Goal: Task Accomplishment & Management: Use online tool/utility

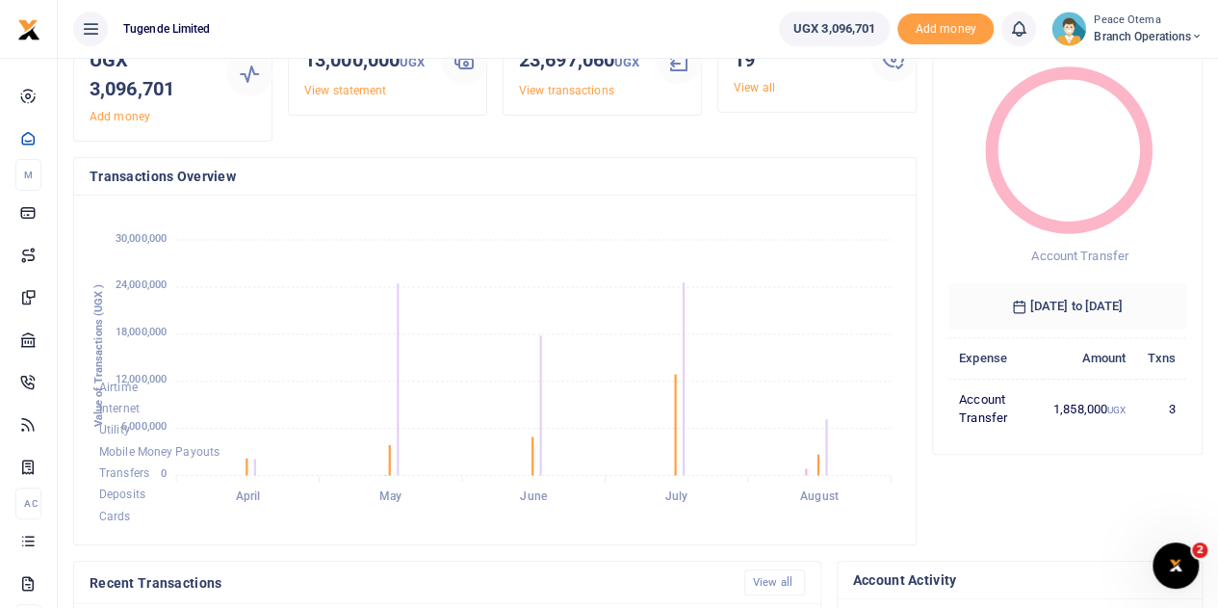
scroll to position [128, 0]
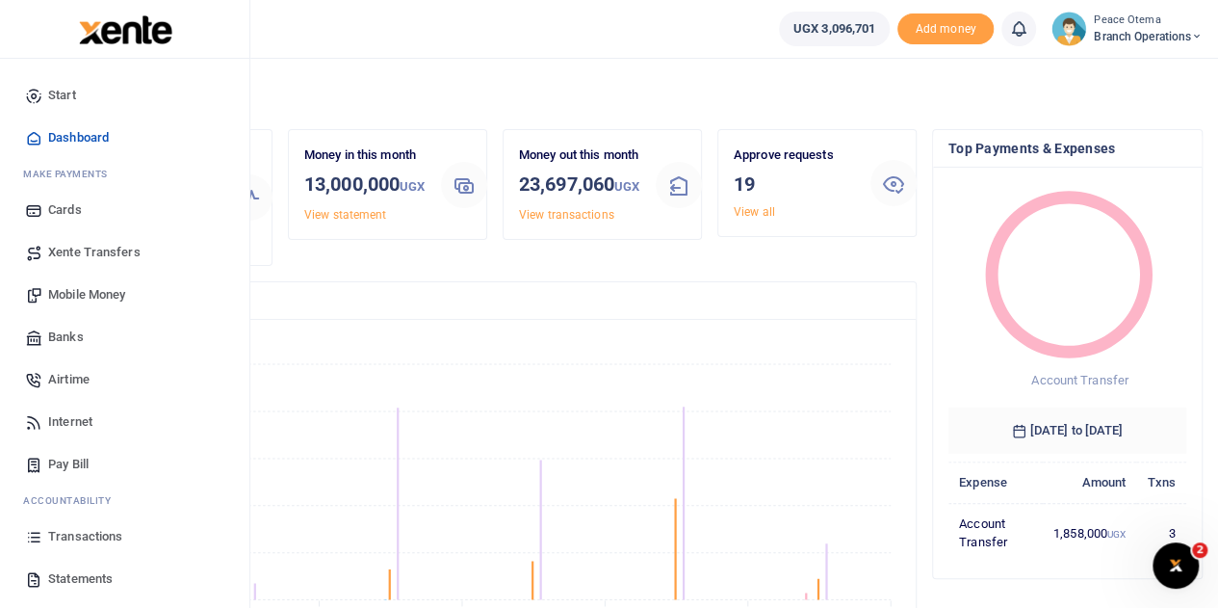
click at [70, 259] on span "Xente Transfers" at bounding box center [94, 252] width 92 height 19
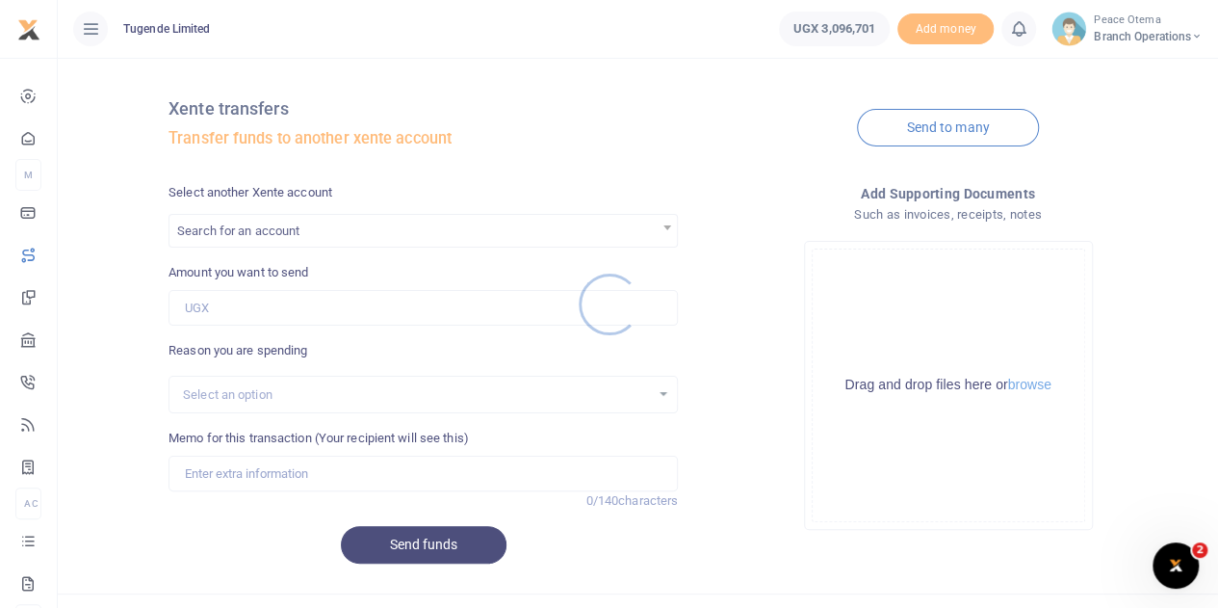
click at [280, 224] on div at bounding box center [609, 304] width 1218 height 608
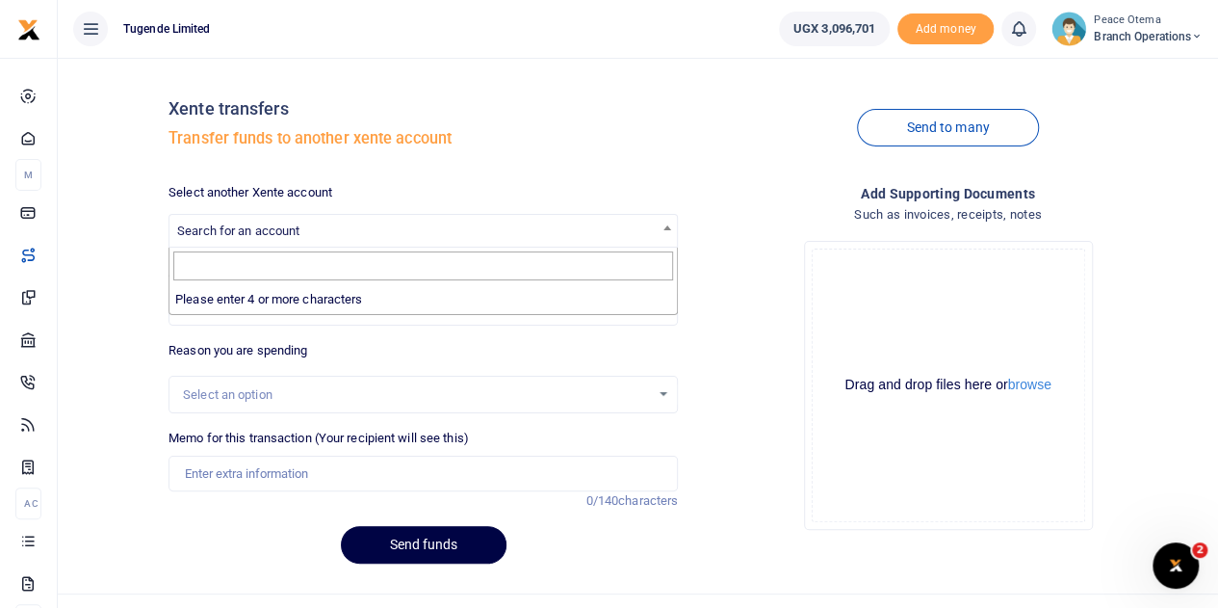
click at [269, 239] on span "Search for an account" at bounding box center [422, 230] width 507 height 30
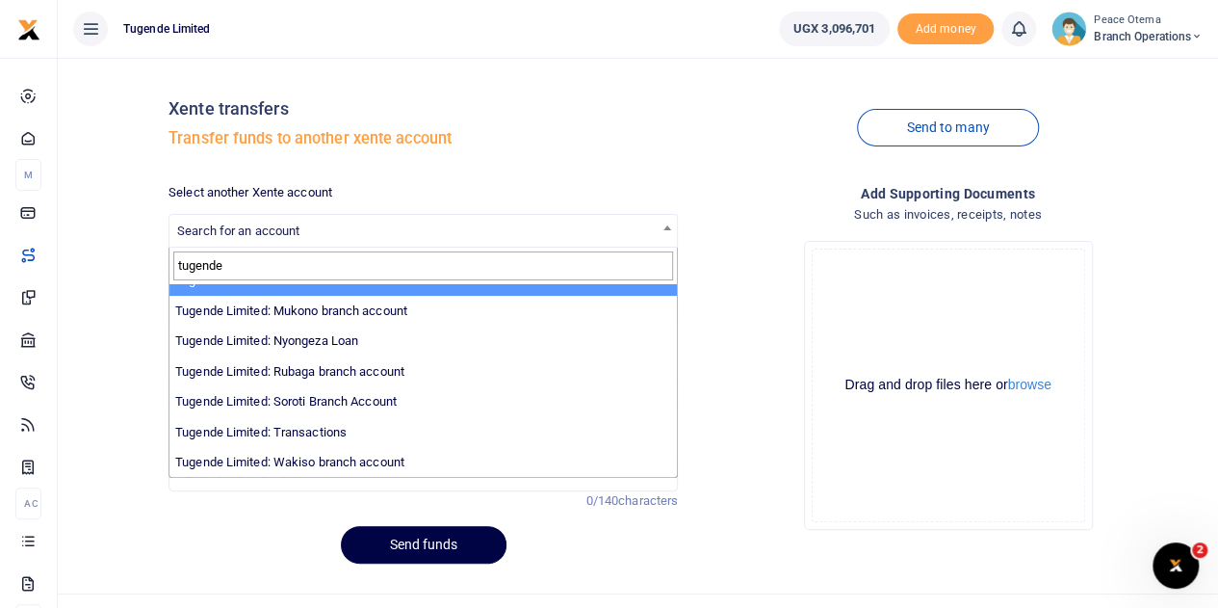
scroll to position [595, 0]
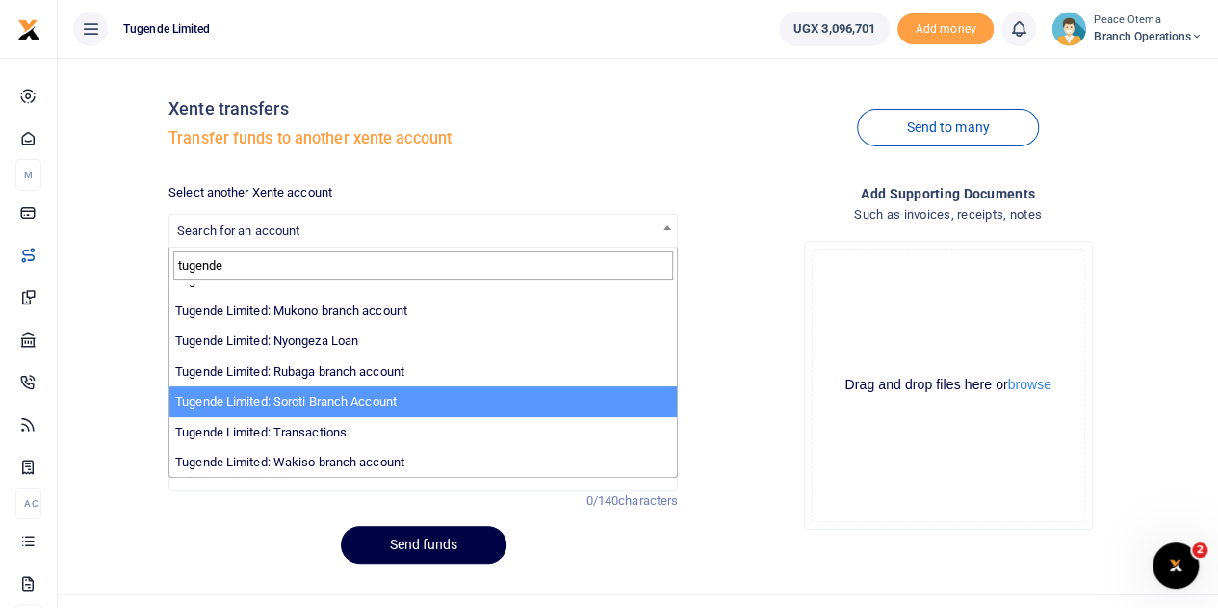
type input "tugende"
select select "3351"
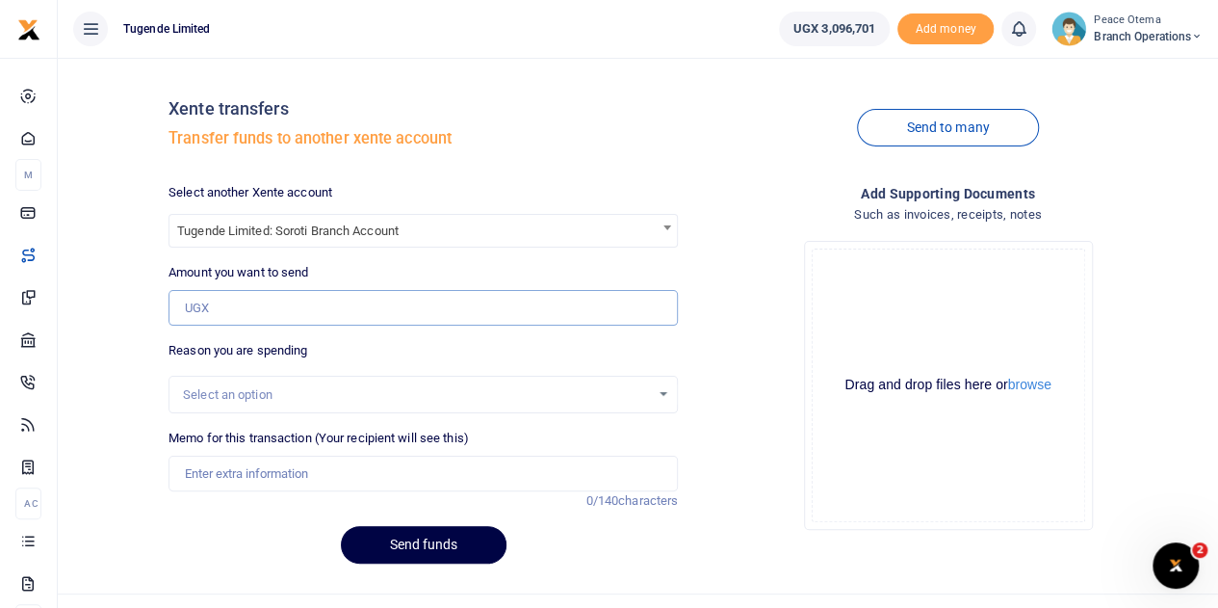
click at [220, 309] on input "Amount you want to send" at bounding box center [423, 308] width 509 height 37
click at [216, 299] on input "Amount you want to send" at bounding box center [423, 308] width 509 height 37
paste input "173,000.00"
type input "173,000"
click at [206, 482] on input "Memo for this transaction (Your recipient will see this)" at bounding box center [423, 473] width 509 height 37
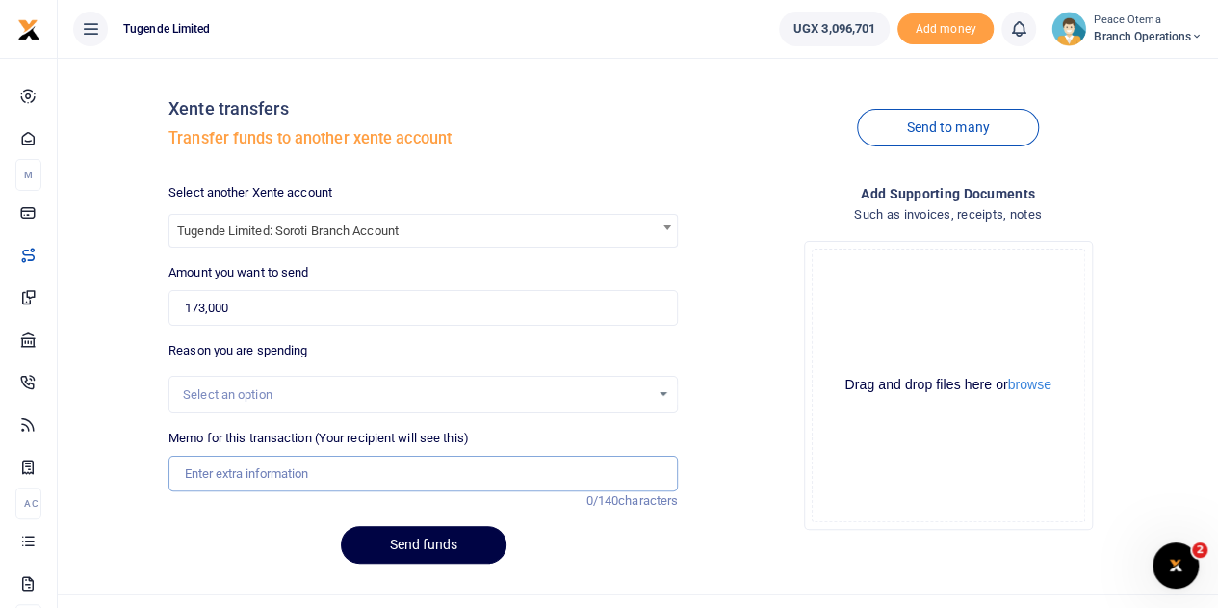
click at [222, 465] on input "Memo for this transaction (Your recipient will see this)" at bounding box center [423, 473] width 509 height 37
paste input "TLUG-015991"
click at [278, 467] on input "TLUG015991" at bounding box center [423, 473] width 509 height 37
click at [266, 470] on input "TLUG015991" at bounding box center [423, 473] width 509 height 37
paste input "Soroti Branch router Data for the month of August 2025"
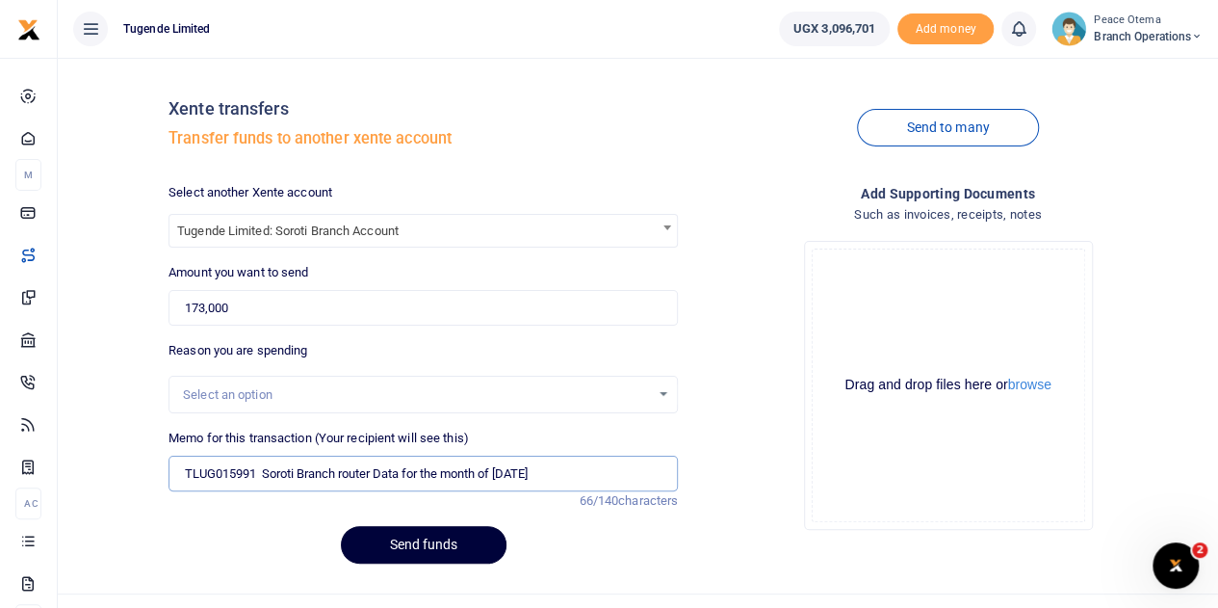
type input "TLUG015991 Soroti Branch router Data for the month of August 2025"
click at [392, 544] on button "Send funds" at bounding box center [424, 545] width 166 height 38
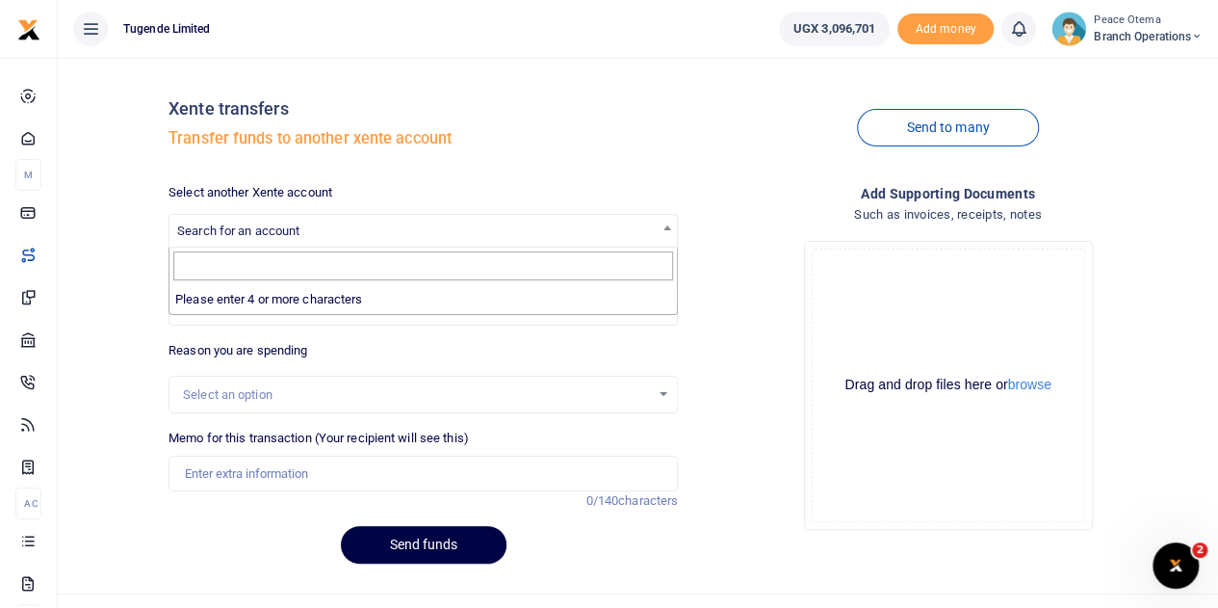
click at [268, 230] on span "Search for an account" at bounding box center [238, 230] width 122 height 14
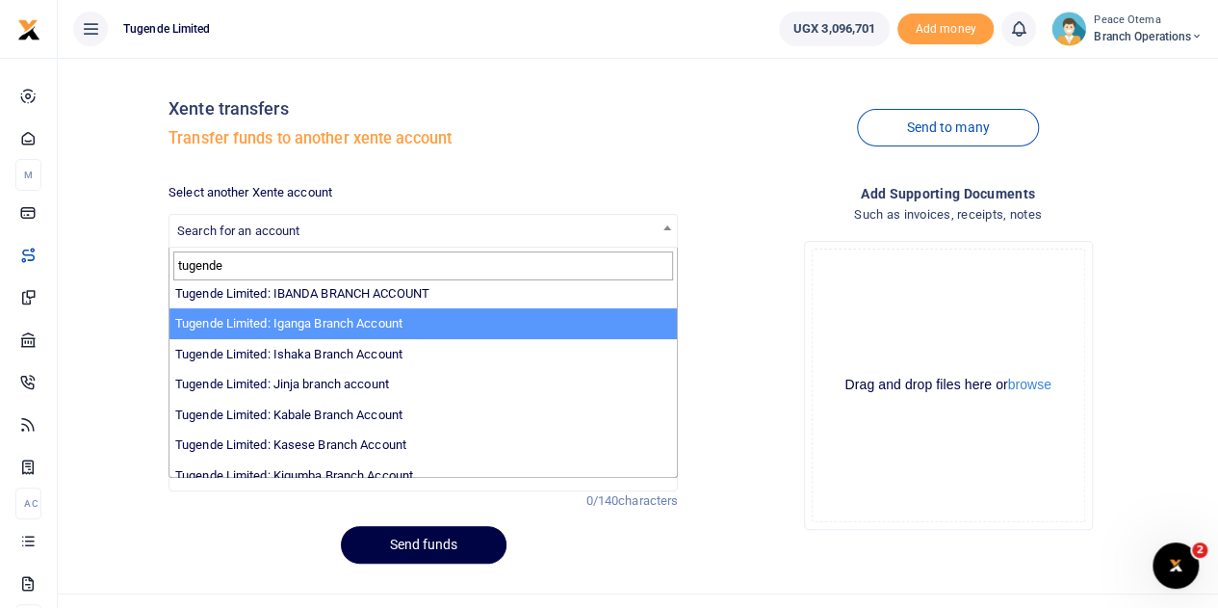
scroll to position [192, 0]
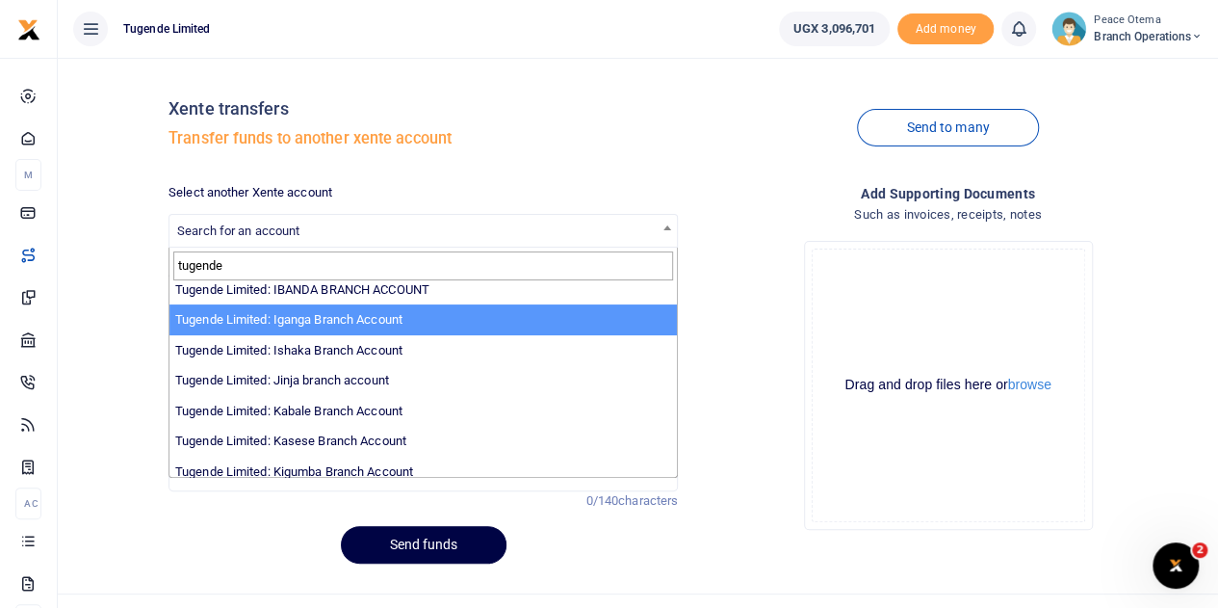
type input "tugende"
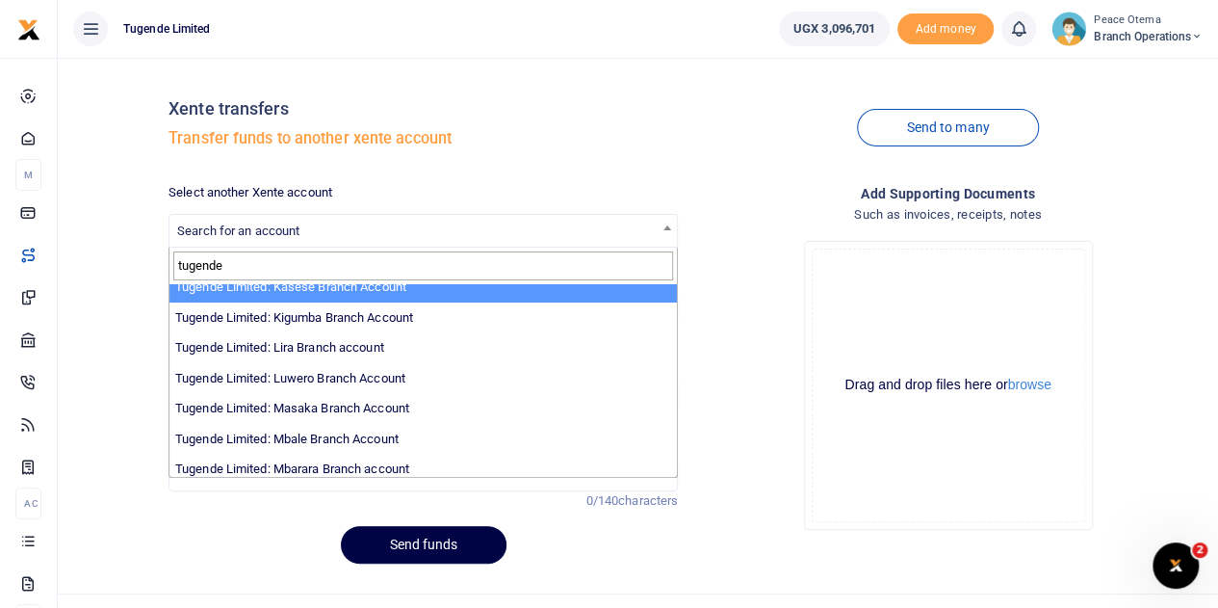
scroll to position [356, 0]
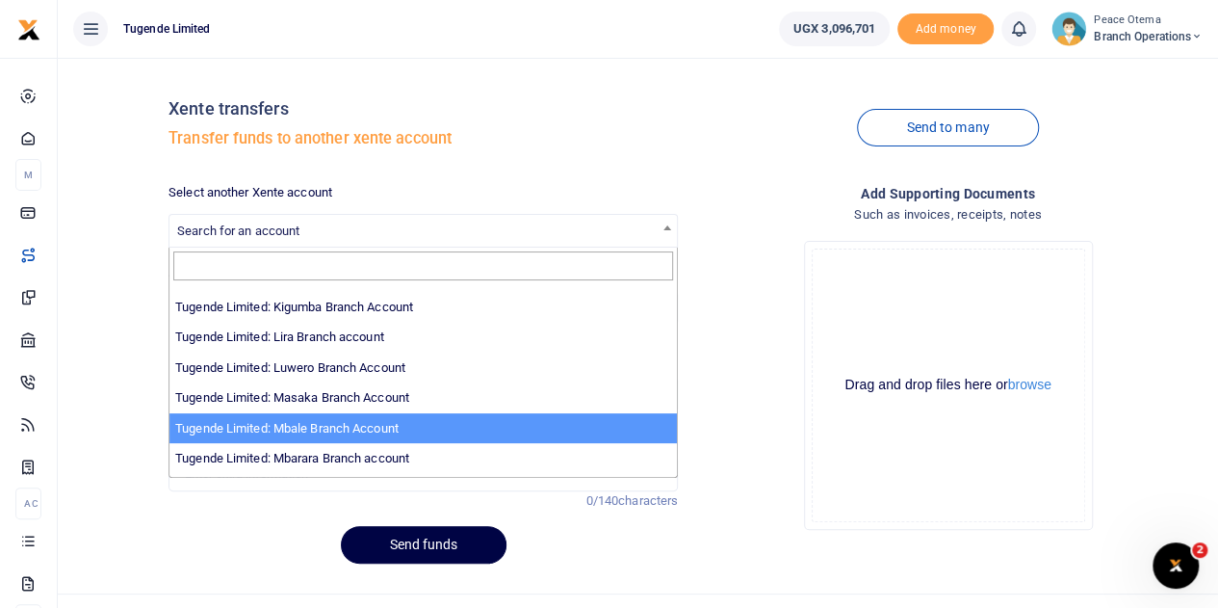
select select "3347"
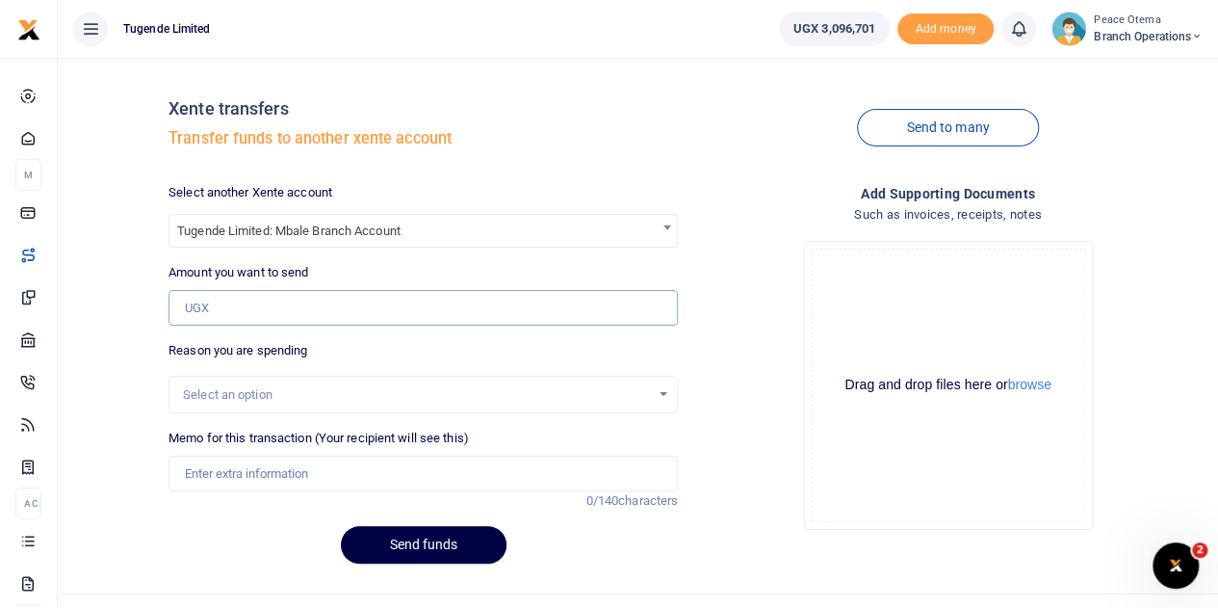
click at [240, 299] on input "Amount you want to send" at bounding box center [423, 308] width 509 height 37
click at [233, 307] on input "Amount you want to send" at bounding box center [423, 308] width 509 height 37
paste input "173,000.00"
type input "173,000"
click at [231, 477] on input "Memo for this transaction (Your recipient will see this)" at bounding box center [423, 473] width 509 height 37
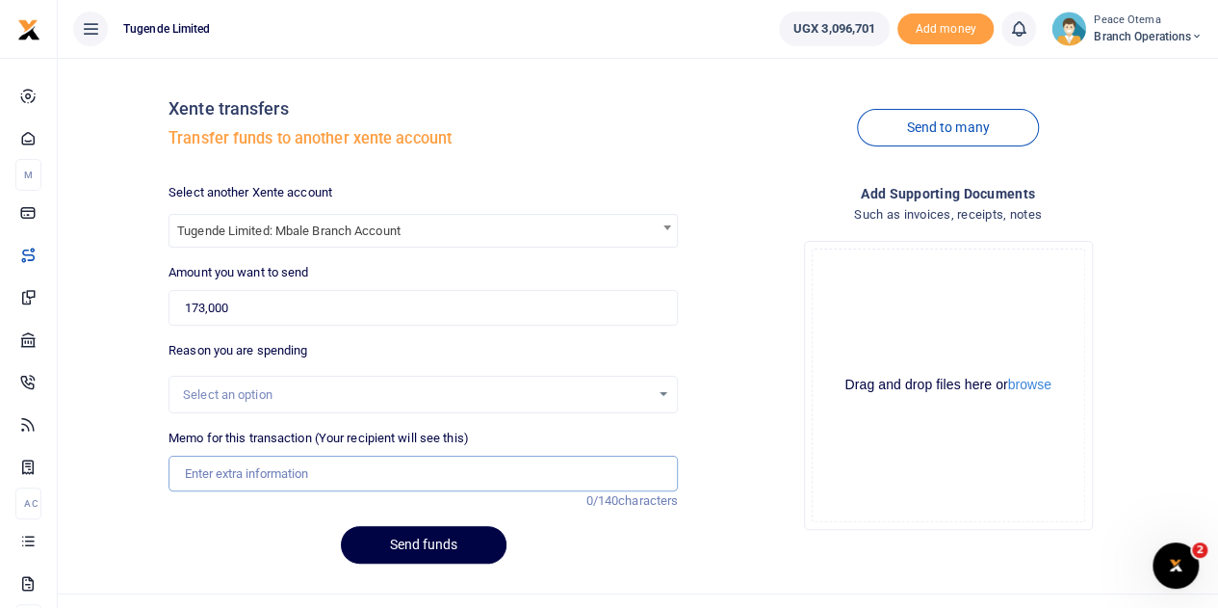
click at [213, 467] on input "Memo for this transaction (Your recipient will see this)" at bounding box center [423, 473] width 509 height 37
paste input "TLUG-015991"
click at [273, 477] on input "TLUG015991" at bounding box center [423, 473] width 509 height 37
drag, startPoint x: 264, startPoint y: 473, endPoint x: 141, endPoint y: 467, distance: 123.4
click at [141, 467] on div "Xente transfers Transfer funds to another xente account Send to many Select ano…" at bounding box center [637, 326] width 1145 height 506
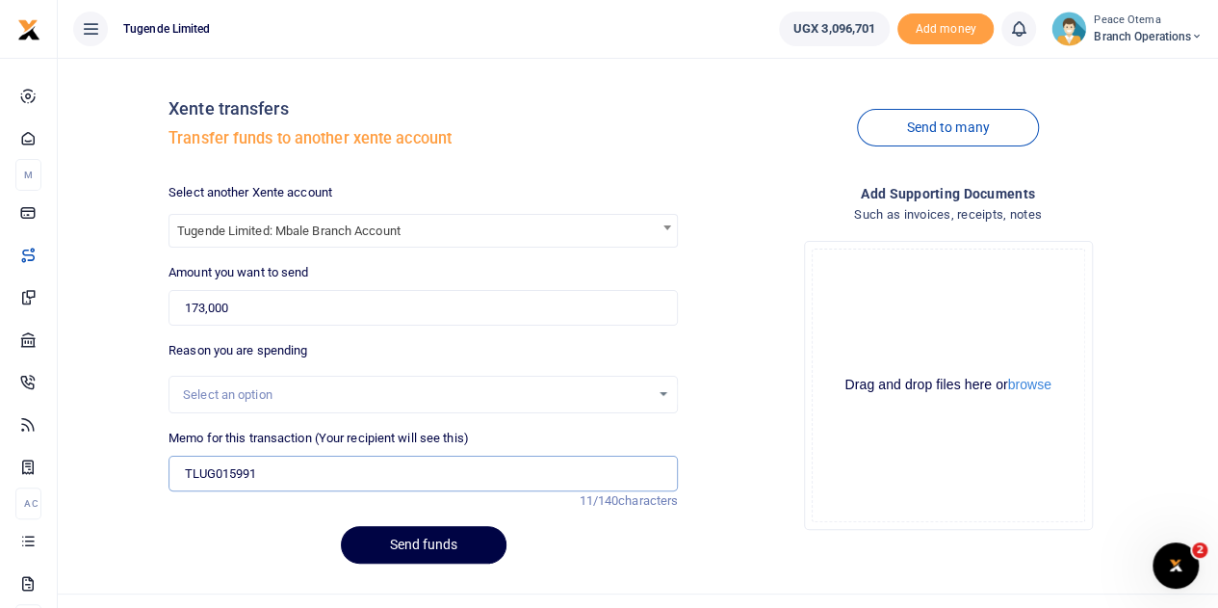
paste input "-016096"
click at [269, 468] on input "TLUG016096" at bounding box center [423, 473] width 509 height 37
click at [281, 473] on input "TLUG016096" at bounding box center [423, 473] width 509 height 37
paste input "Office internet for August 2025"
click at [264, 471] on input "TLUG016096 Office internet for August 2025" at bounding box center [423, 473] width 509 height 37
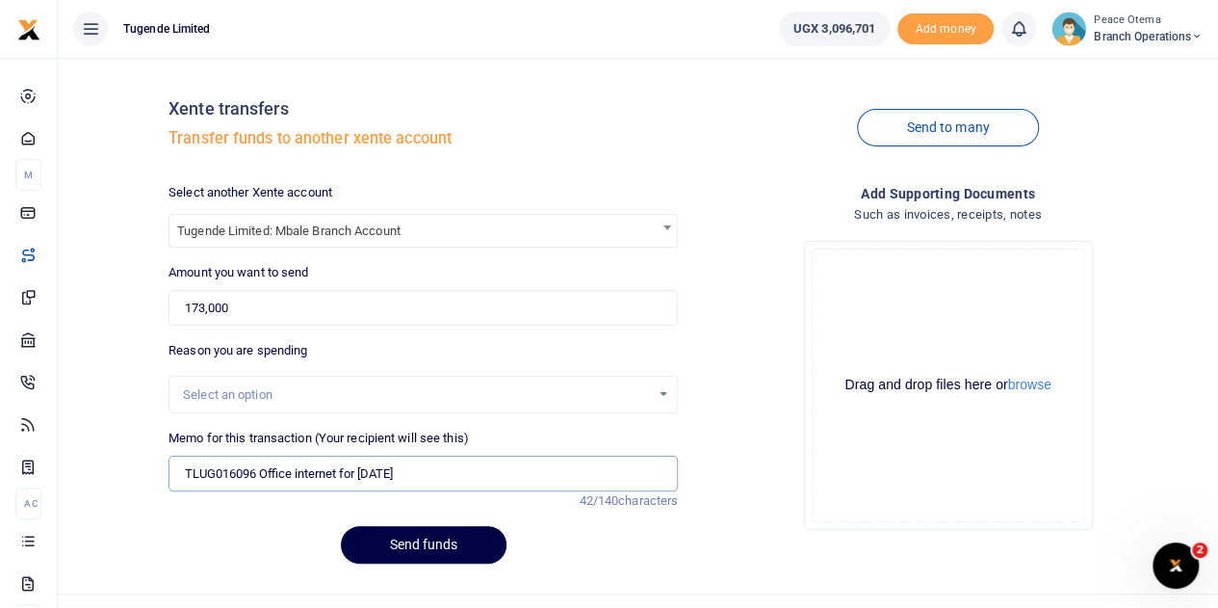
click at [451, 480] on input "TLUG016096 Office internet for August 2025" at bounding box center [423, 473] width 509 height 37
type input "TLUG016096 Office internet for August 2025"
click at [399, 546] on button "Send funds" at bounding box center [424, 545] width 166 height 38
